Goal: Information Seeking & Learning: Learn about a topic

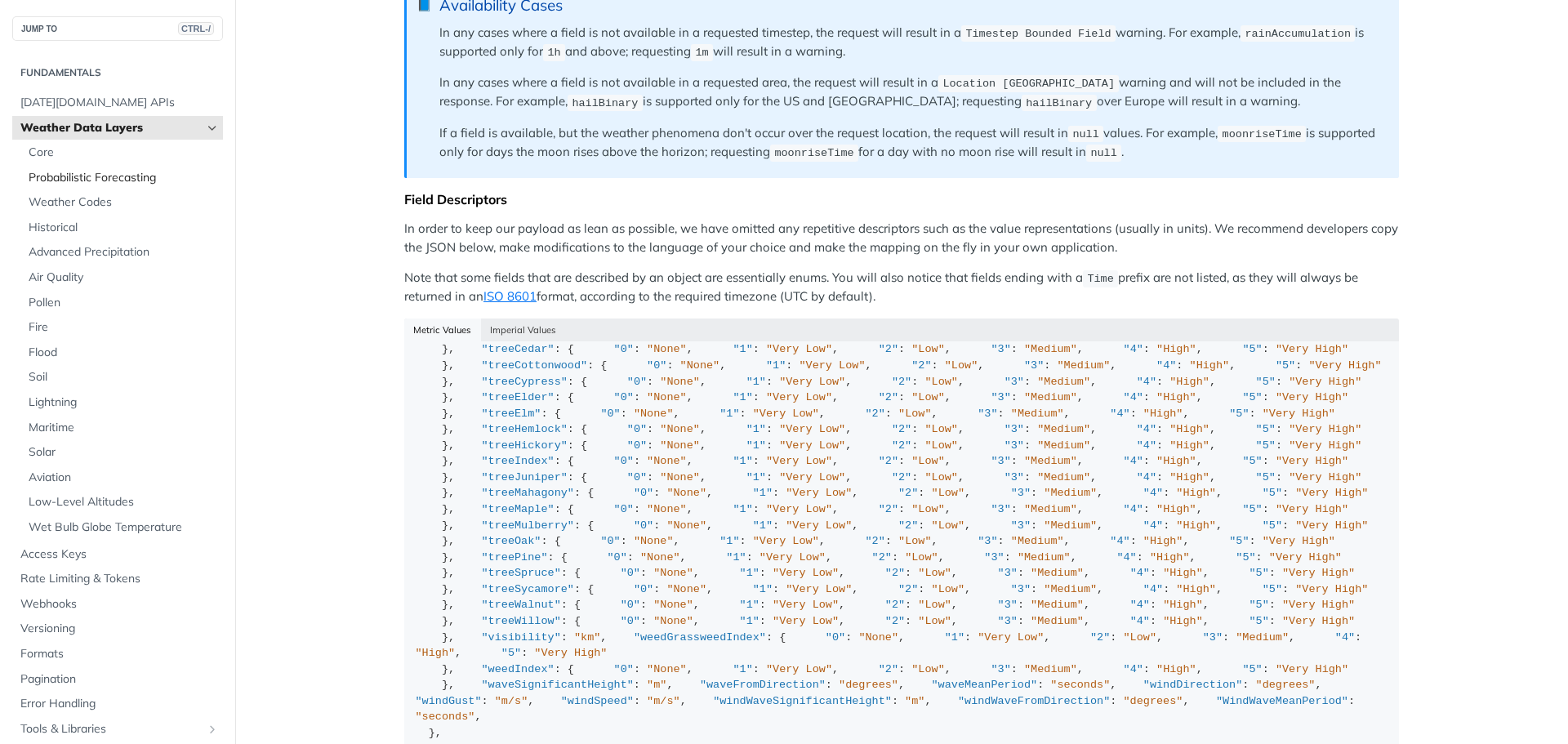
click at [60, 176] on span "Probabilistic Forecasting" at bounding box center [123, 178] width 190 height 17
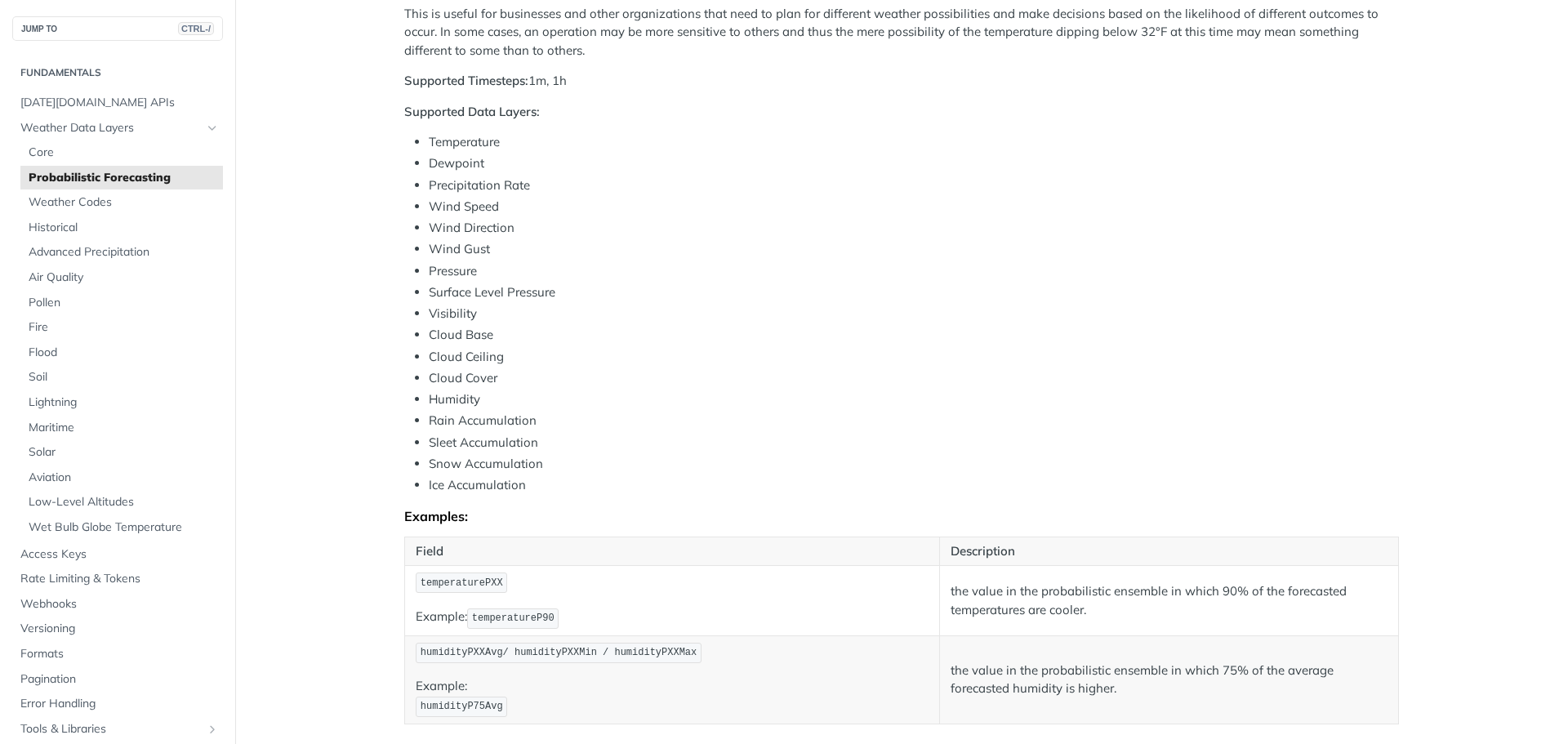
scroll to position [653, 0]
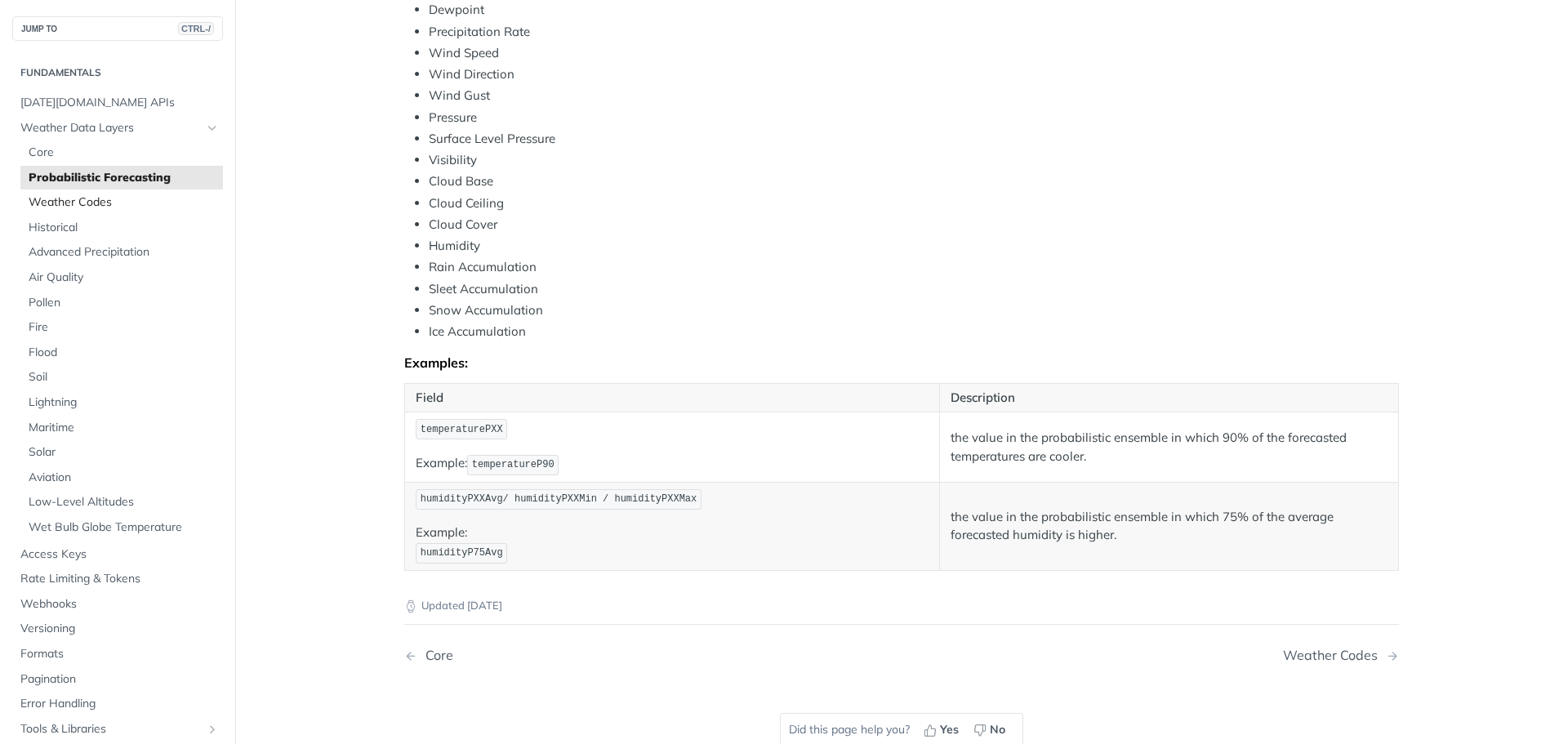
click at [75, 201] on span "Weather Codes" at bounding box center [123, 203] width 190 height 17
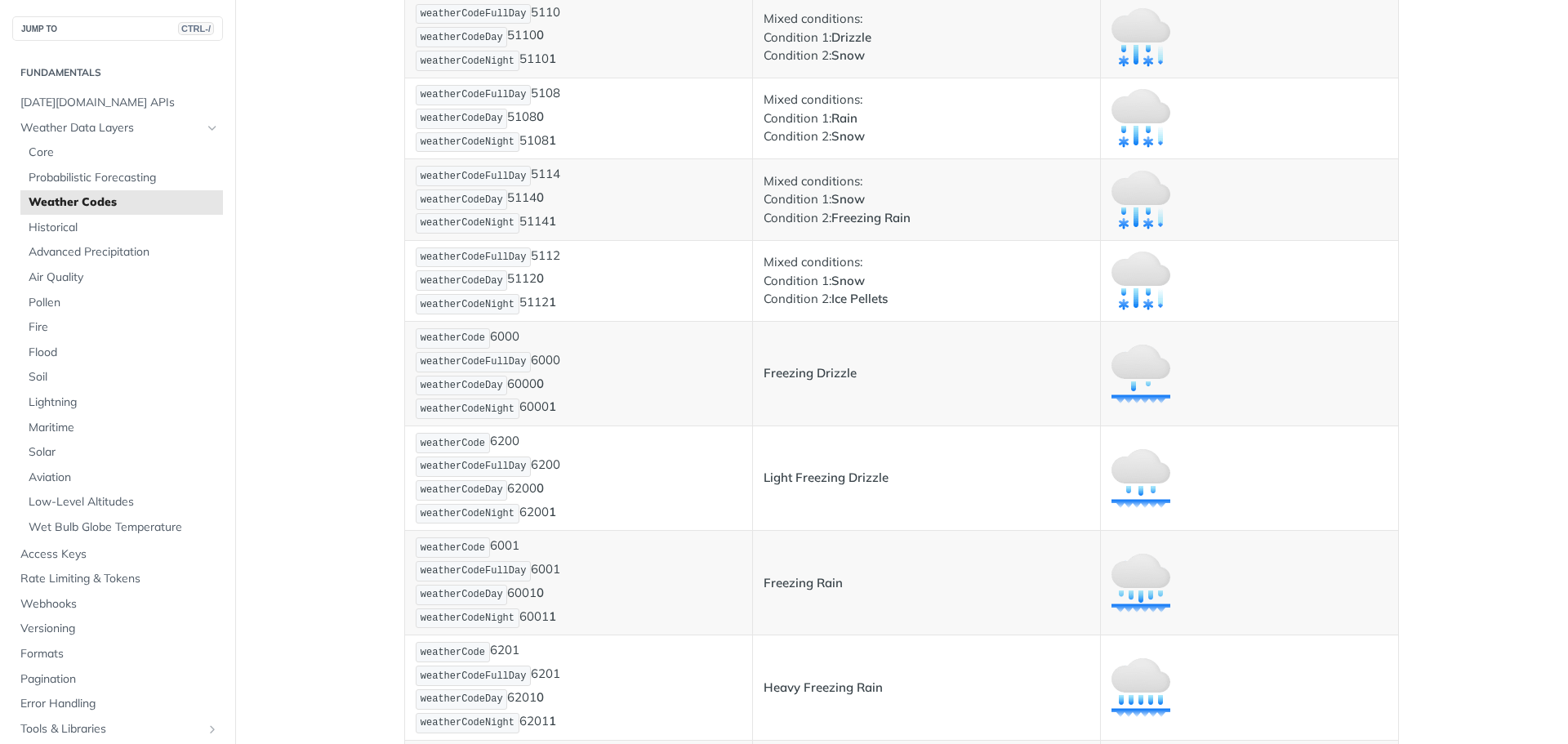
scroll to position [4817, 0]
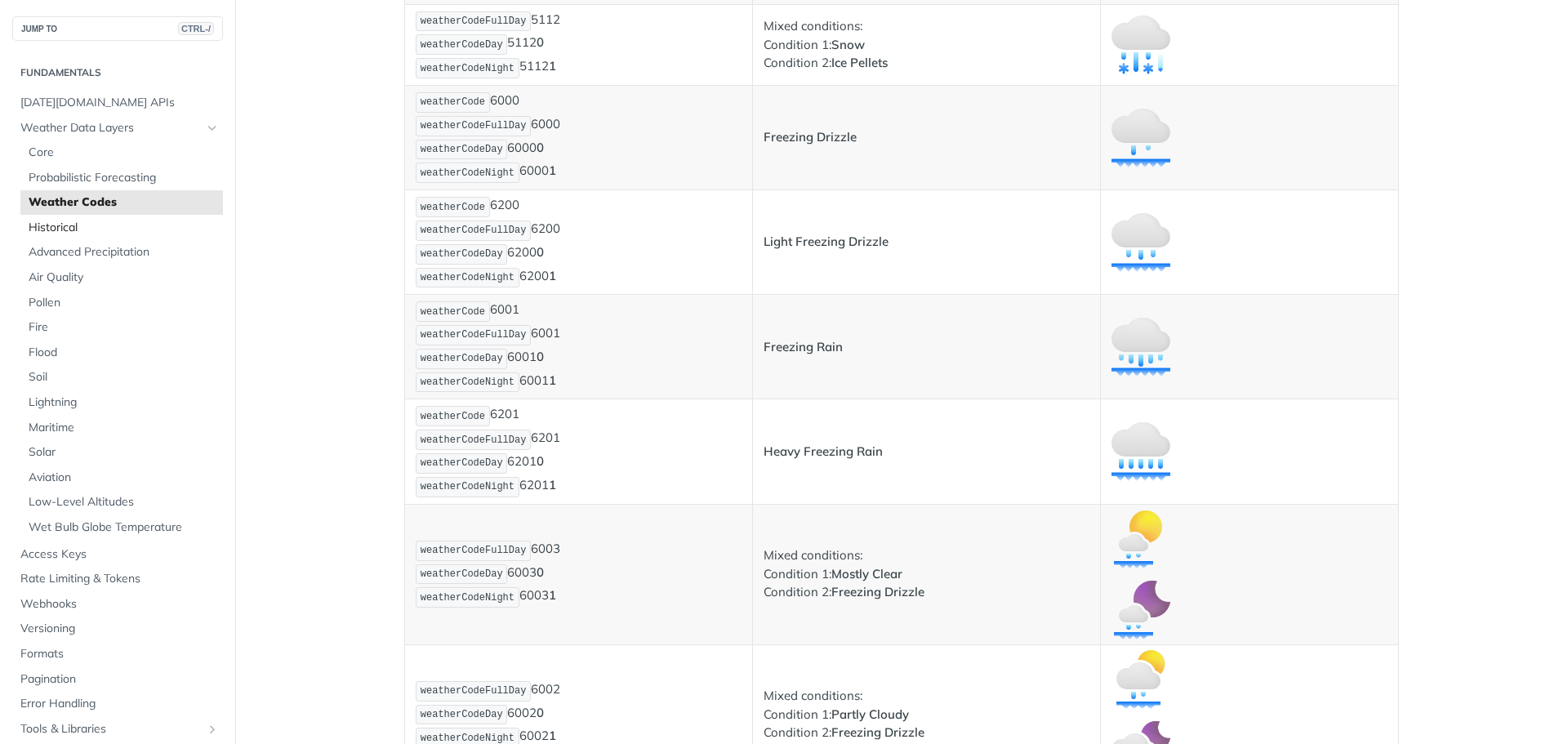
click at [64, 227] on span "Historical" at bounding box center [123, 228] width 190 height 17
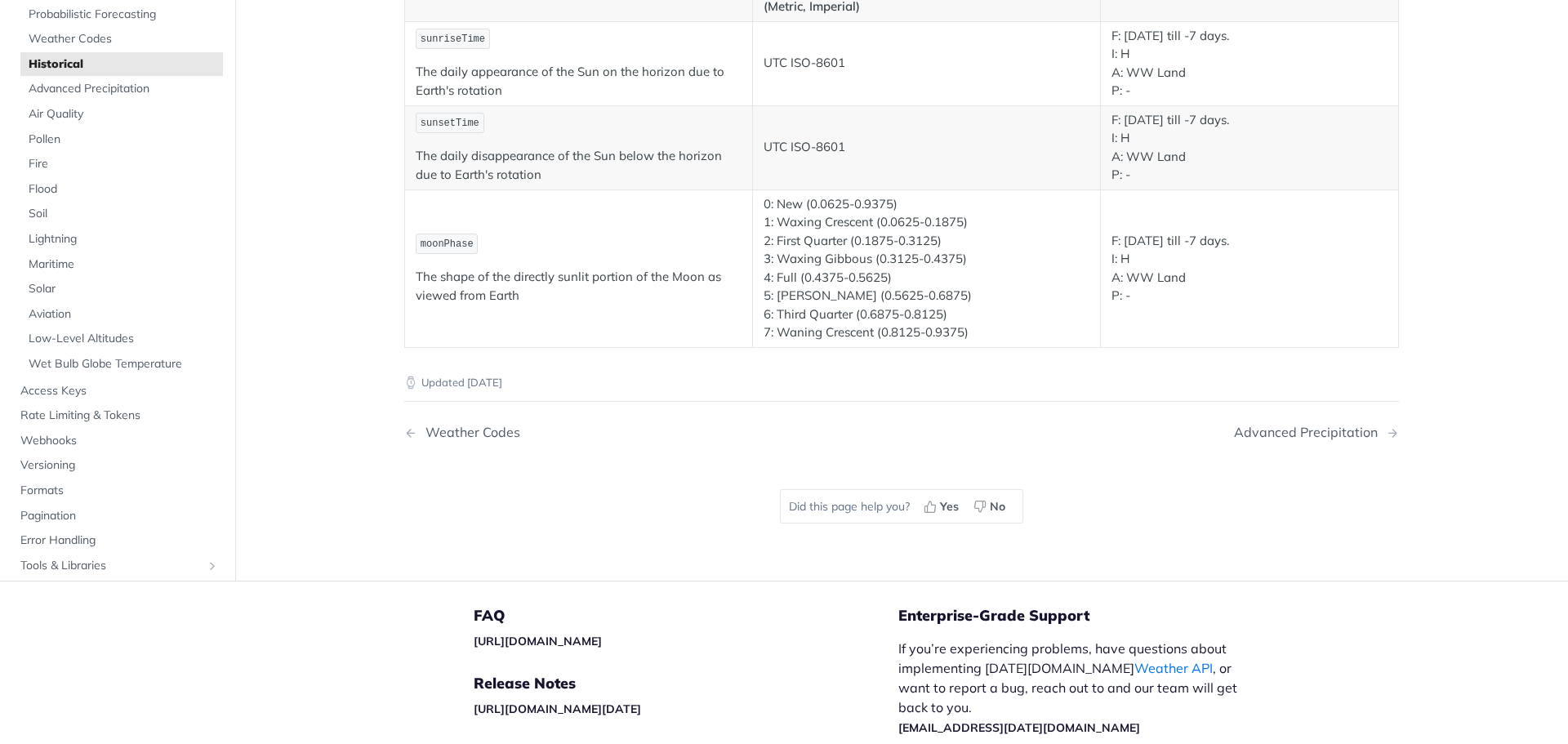
scroll to position [3021, 0]
